Goal: Transaction & Acquisition: Purchase product/service

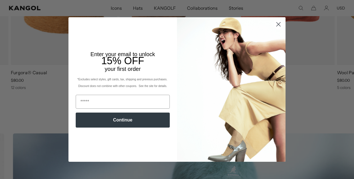
scroll to position [0, 115]
click at [278, 23] on circle "Close dialog" at bounding box center [278, 24] width 9 height 9
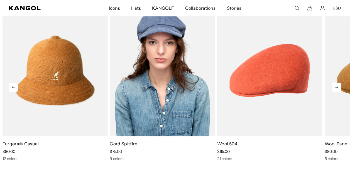
scroll to position [217, 0]
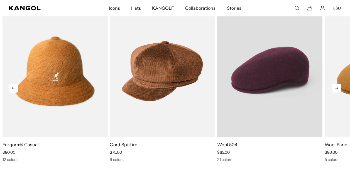
click at [288, 91] on video "Wool 504" at bounding box center [269, 71] width 105 height 132
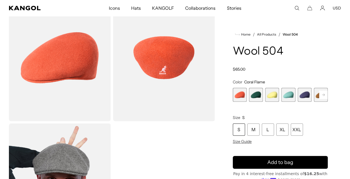
click at [256, 94] on span "2 of 21" at bounding box center [256, 95] width 14 height 14
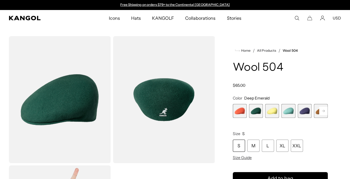
click at [327, 111] on rect at bounding box center [323, 111] width 8 height 8
click at [325, 111] on rect at bounding box center [323, 111] width 8 height 8
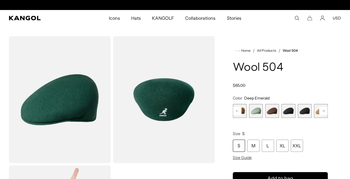
click at [325, 111] on rect at bounding box center [323, 111] width 8 height 8
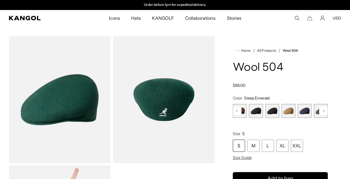
click at [270, 111] on span "10 of 21" at bounding box center [272, 111] width 14 height 14
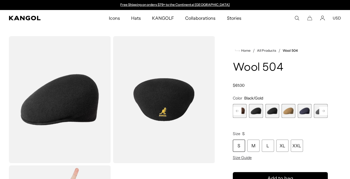
click at [257, 110] on span "9 of 21" at bounding box center [256, 111] width 14 height 14
